Goal: Check status

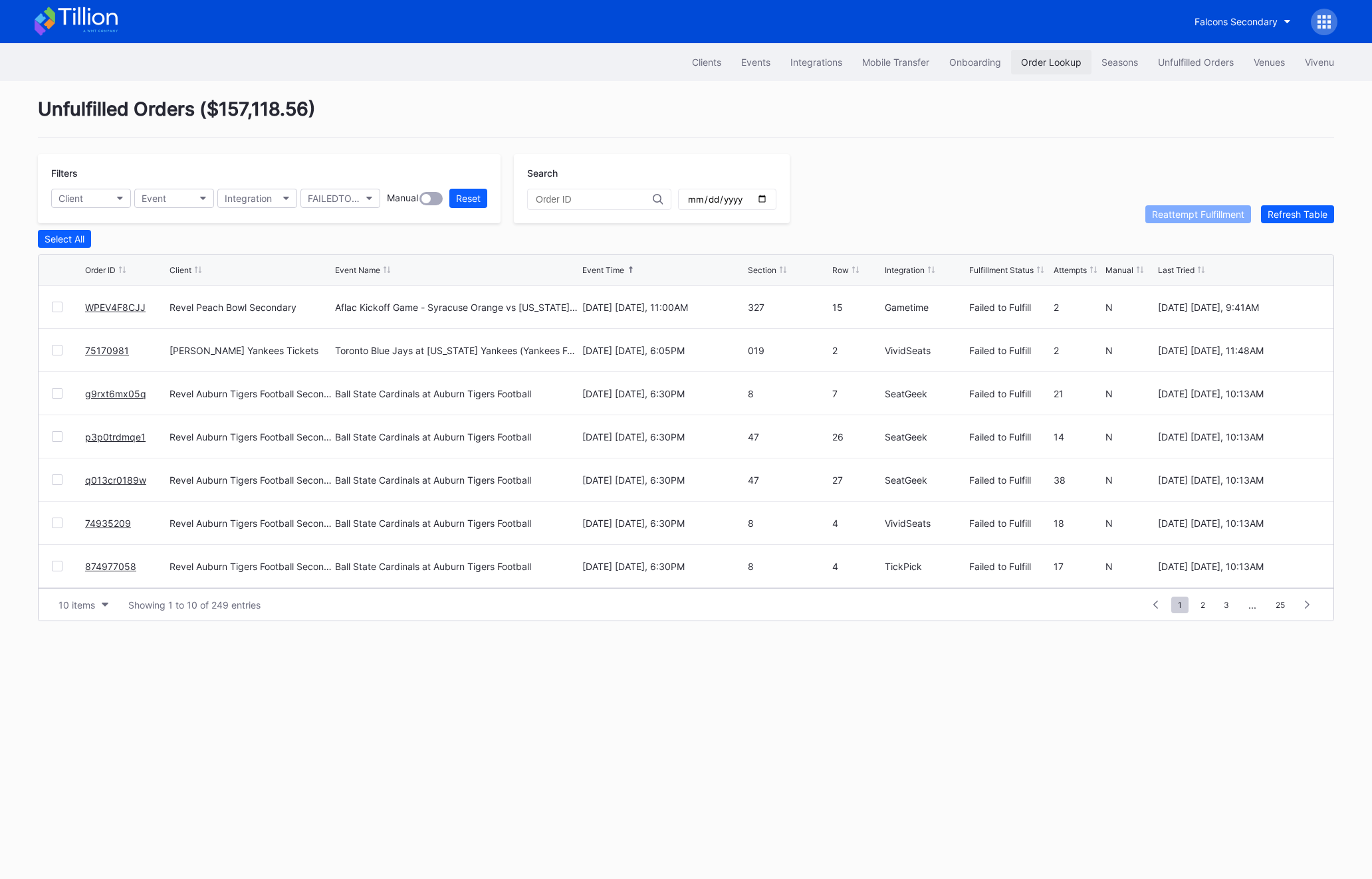
click at [1077, 59] on div "Order Lookup" at bounding box center [1051, 62] width 60 height 11
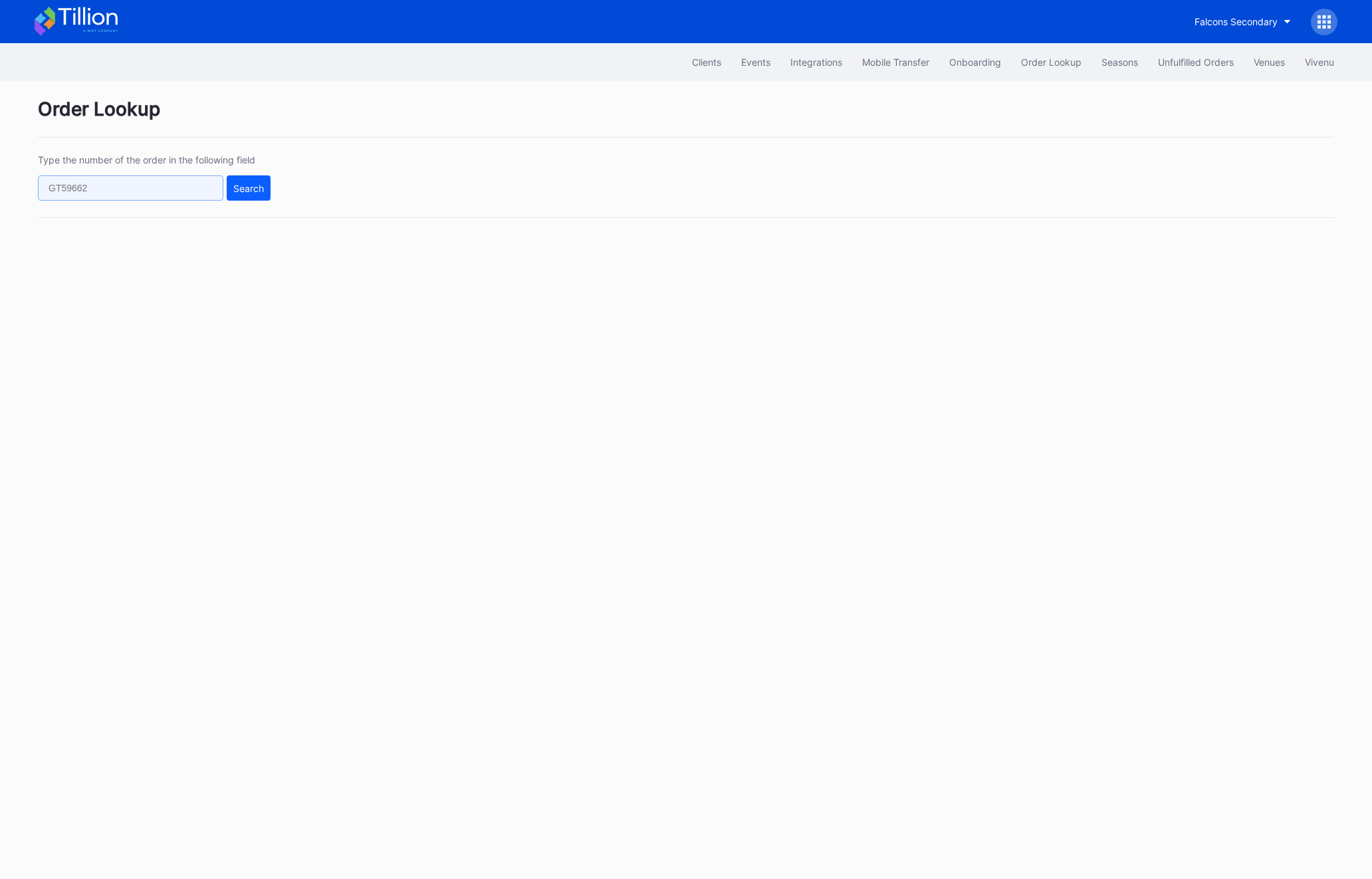
click at [216, 175] on input "text" at bounding box center [130, 188] width 185 height 25
paste input "982034061"
type input "982034061"
click at [236, 183] on div "Search" at bounding box center [248, 188] width 31 height 11
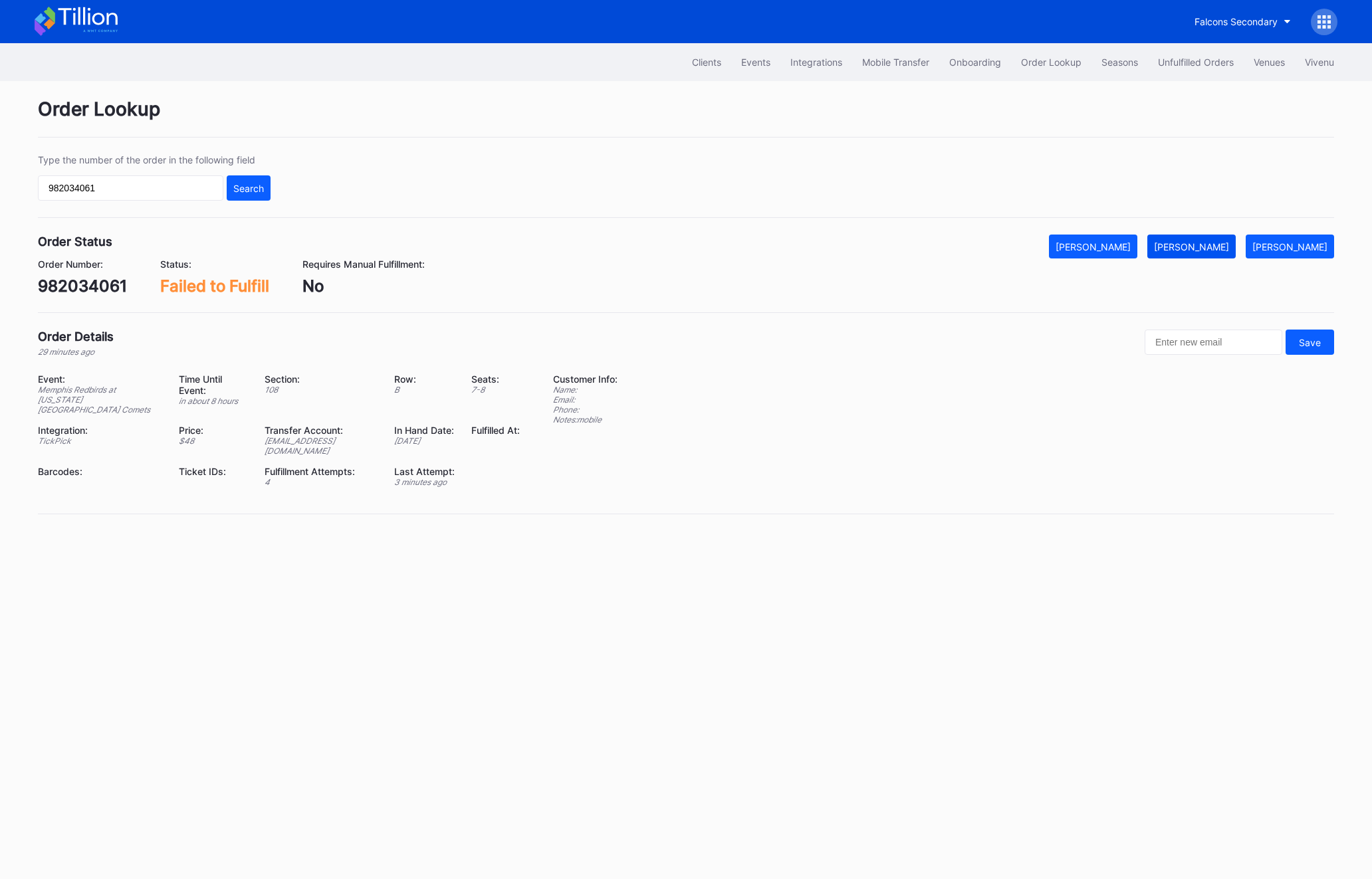
click at [1202, 247] on div "[PERSON_NAME]" at bounding box center [1191, 247] width 75 height 11
click at [1180, 68] on button "Unfulfilled Orders" at bounding box center [1196, 62] width 95 height 24
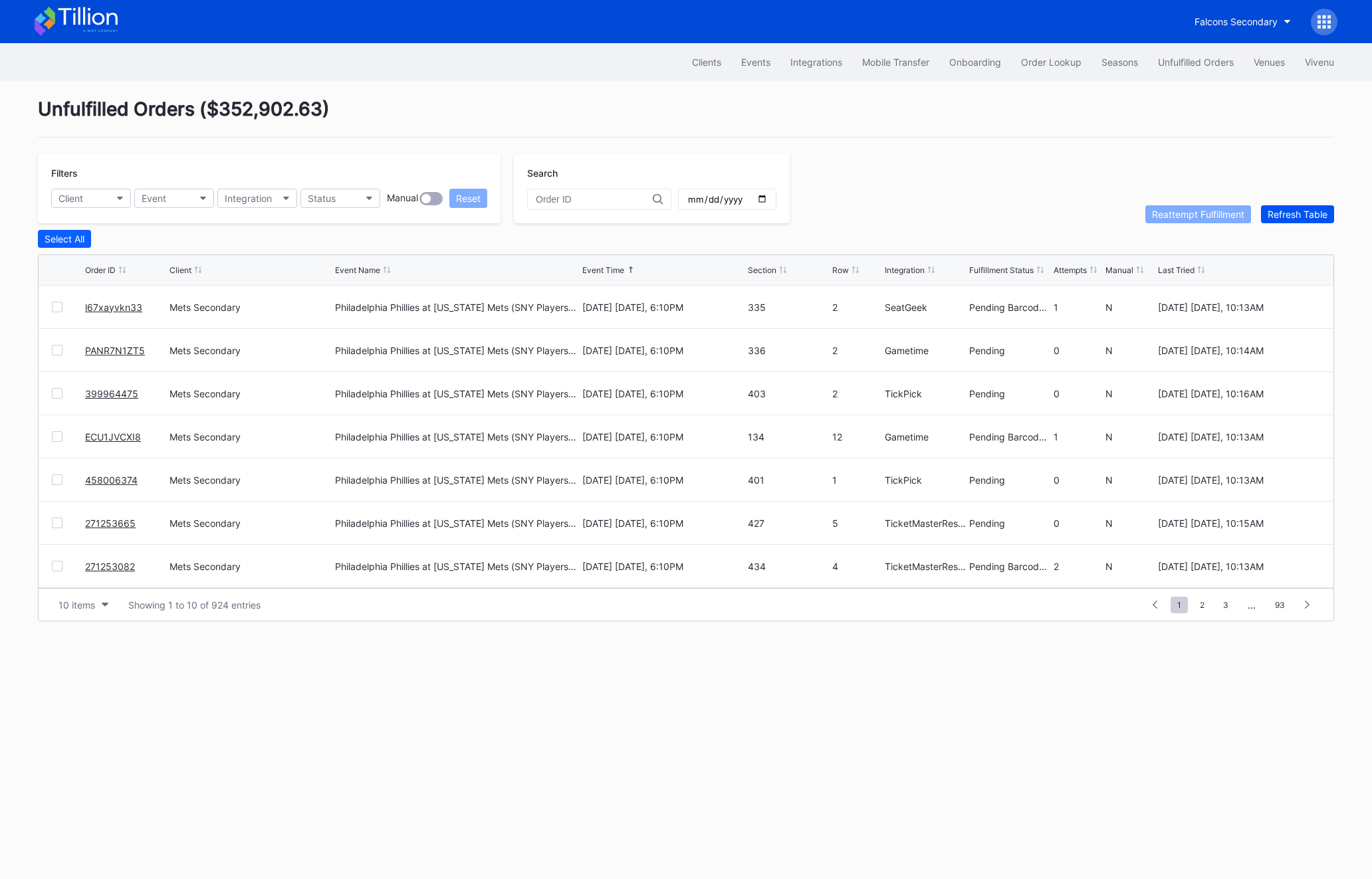
click at [1331, 213] on button "Refresh Table" at bounding box center [1297, 214] width 73 height 18
click at [58, 518] on div at bounding box center [57, 523] width 11 height 11
click at [1187, 206] on button "Reattempt Fulfillment" at bounding box center [1198, 214] width 106 height 18
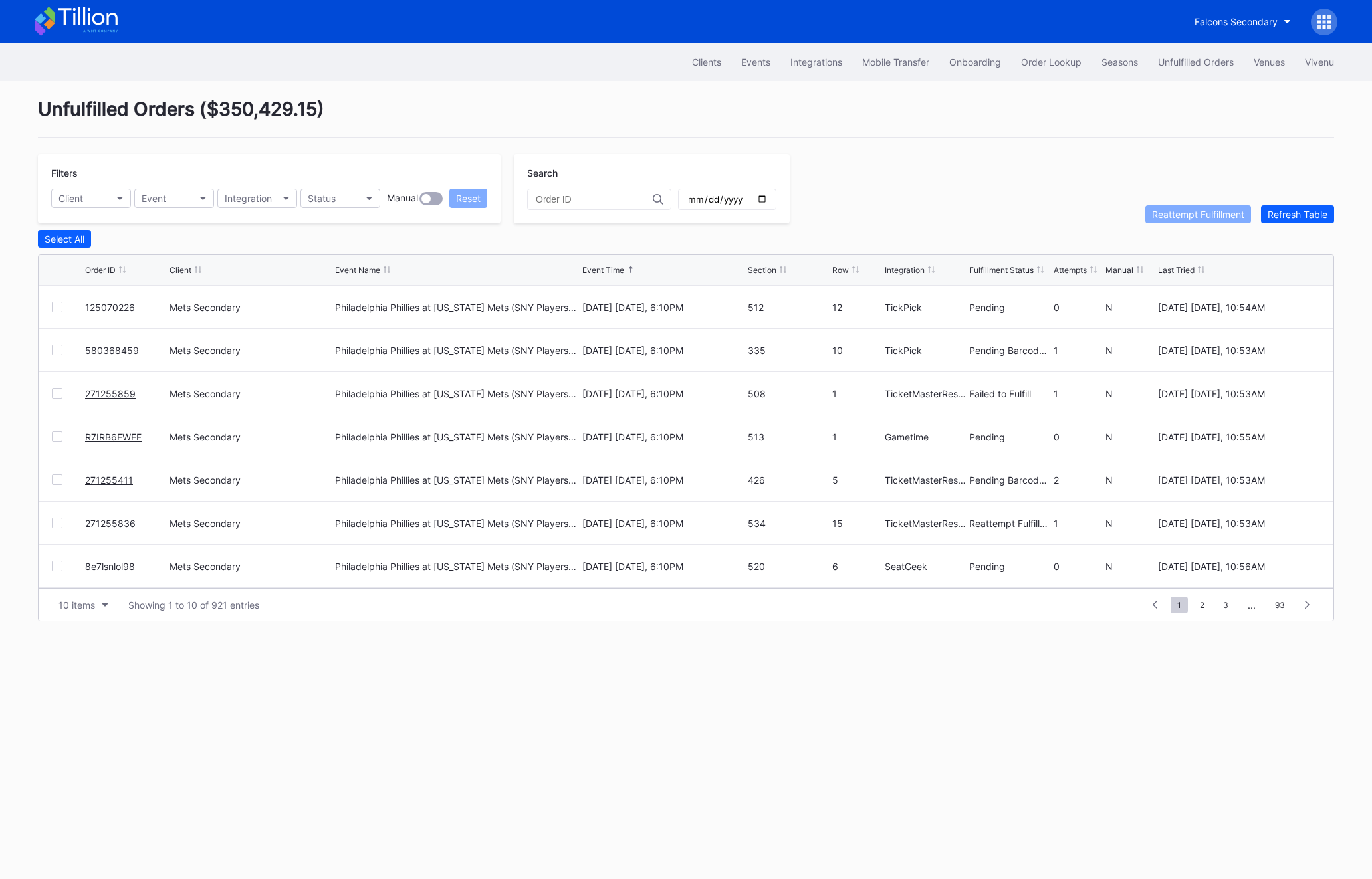
scroll to position [129, 0]
